Goal: Obtain resource: Download file/media

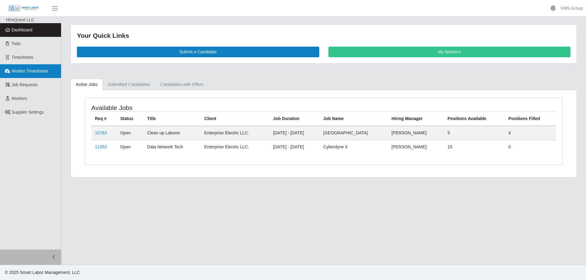
click at [22, 75] on link "Worker Timesheets" at bounding box center [30, 71] width 61 height 14
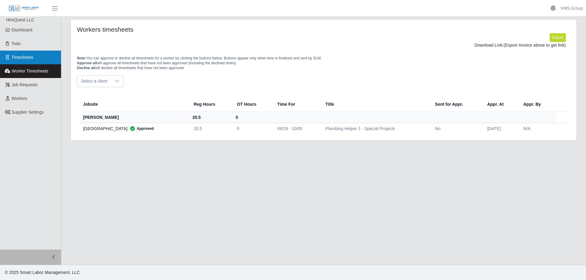
click at [21, 63] on link "Timesheets" at bounding box center [30, 58] width 61 height 14
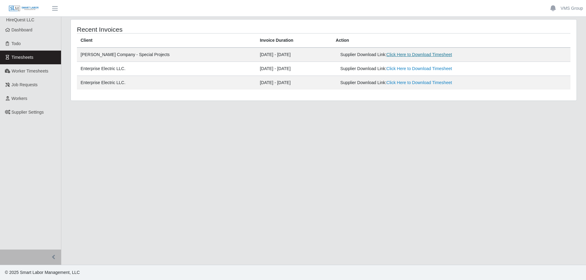
click at [386, 54] on link "Click Here to Download Timesheet" at bounding box center [419, 54] width 66 height 5
click at [389, 68] on link "Click Here to Download Timesheet" at bounding box center [419, 68] width 66 height 5
click at [222, 166] on main "Recent Invoices Client Invoice Duration Action Lee Company - Special Projects 0…" at bounding box center [323, 141] width 524 height 248
